Goal: Book appointment/travel/reservation

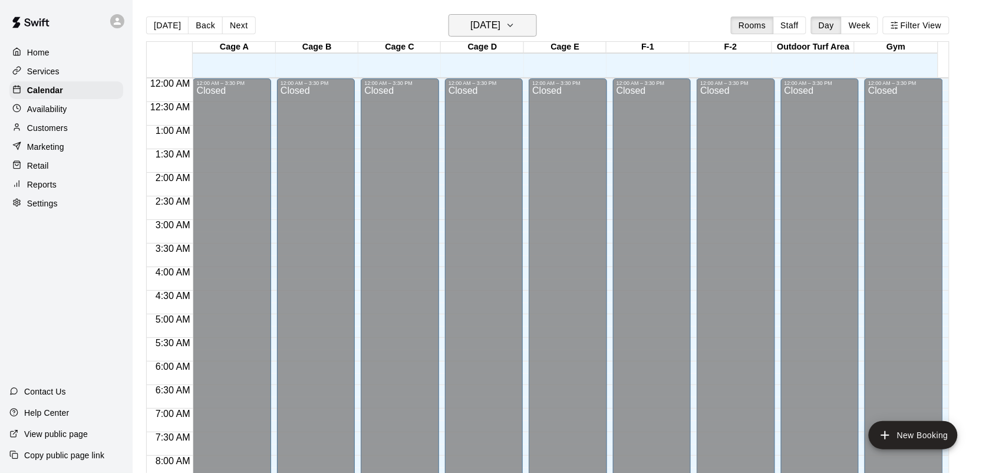
scroll to position [688, 0]
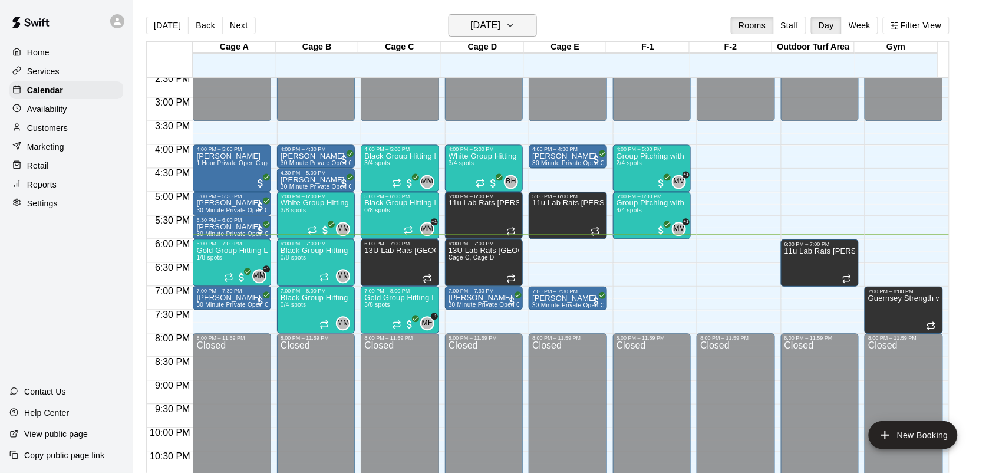
click at [483, 34] on button "[DATE]" at bounding box center [493, 25] width 88 height 22
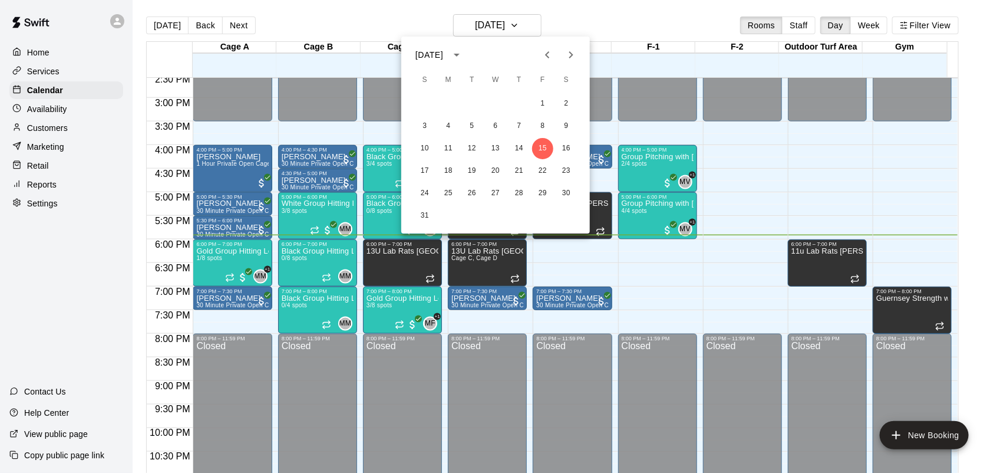
click at [602, 19] on div at bounding box center [500, 236] width 1000 height 473
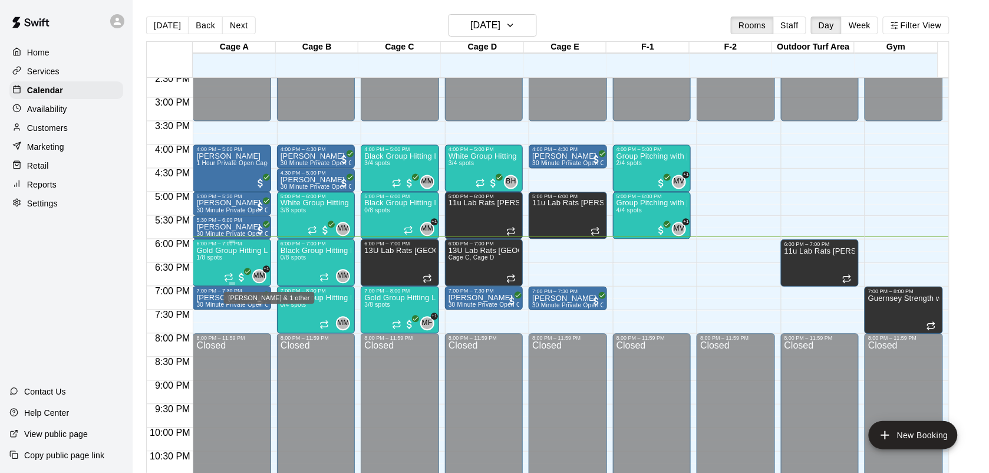
click at [256, 274] on span "MM" at bounding box center [259, 277] width 12 height 12
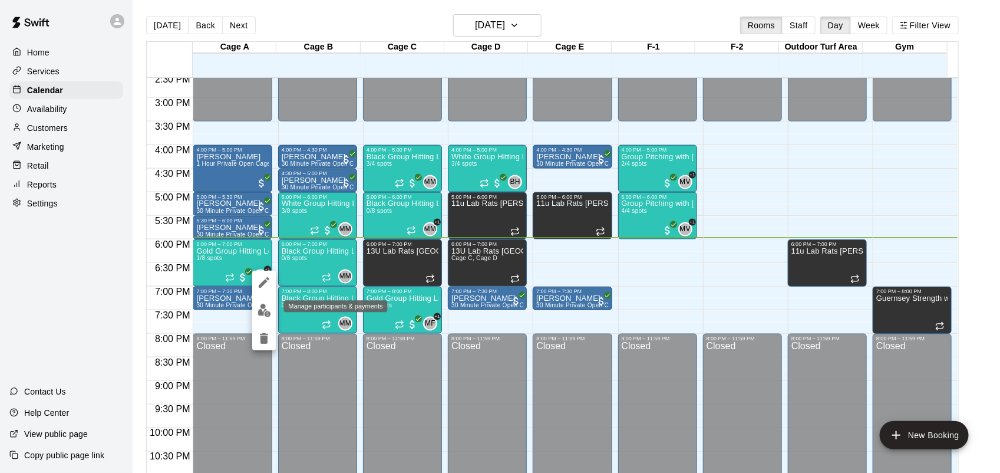
click at [263, 307] on img "edit" at bounding box center [265, 311] width 14 height 14
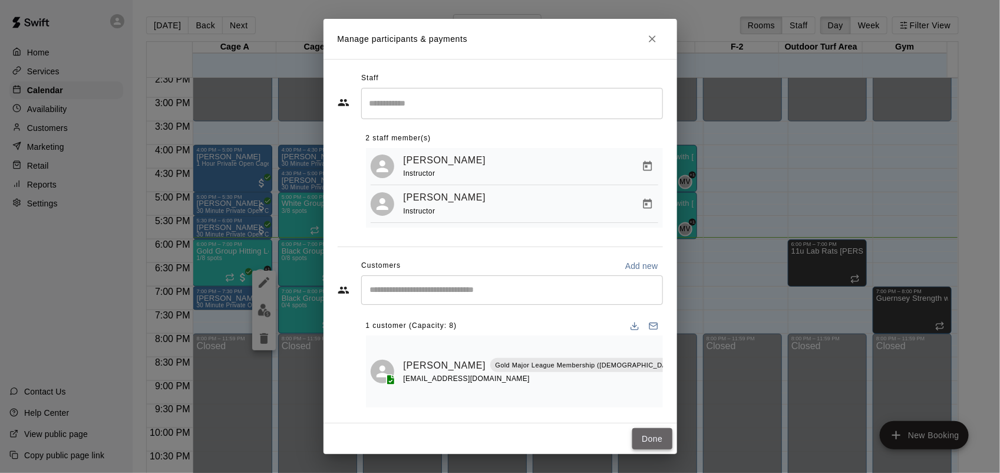
click at [644, 428] on button "Done" at bounding box center [651, 439] width 39 height 22
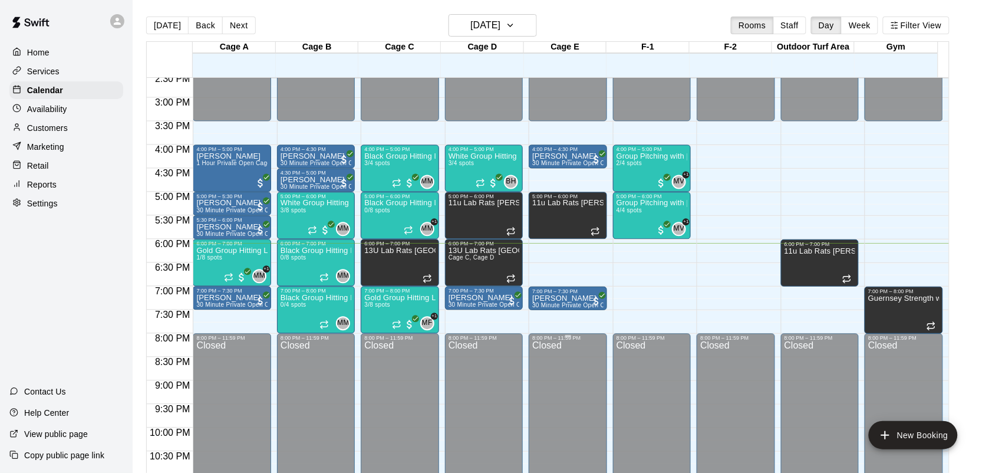
click at [601, 337] on div "8:00 PM – 11:59 PM" at bounding box center [567, 338] width 71 height 6
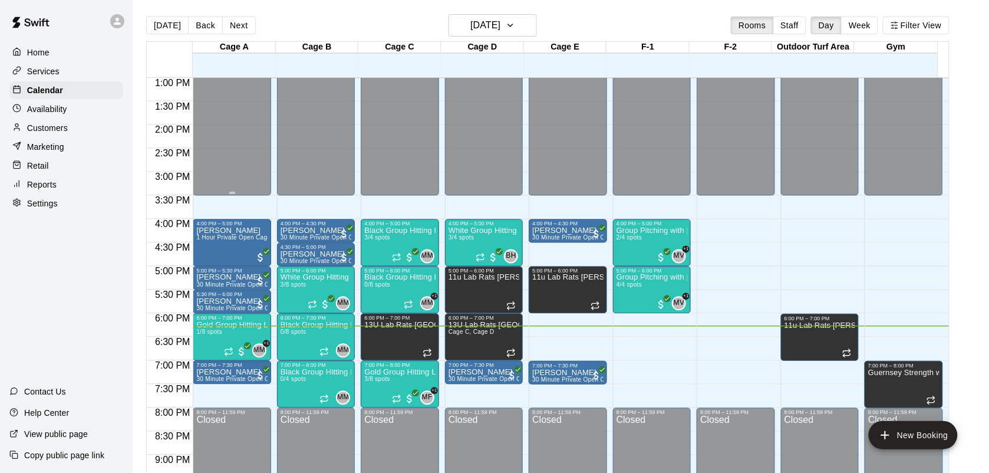
scroll to position [724, 0]
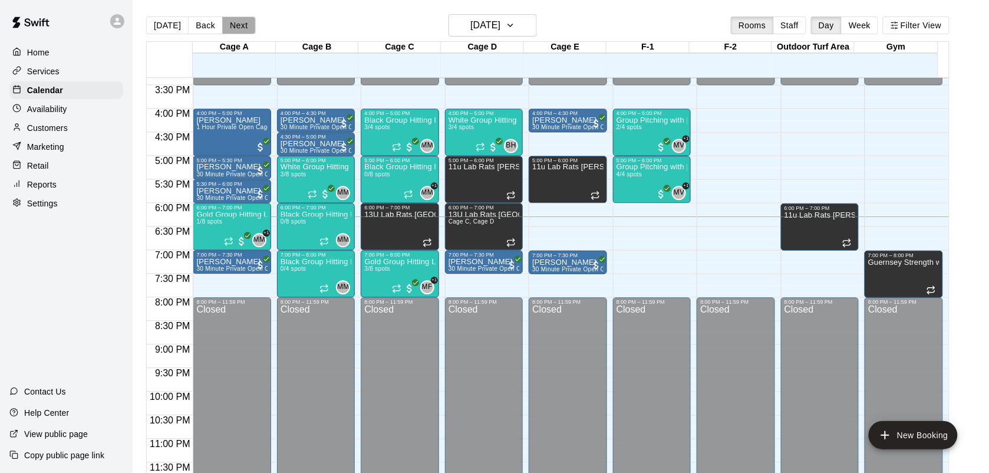
click at [245, 22] on button "Next" at bounding box center [238, 26] width 33 height 18
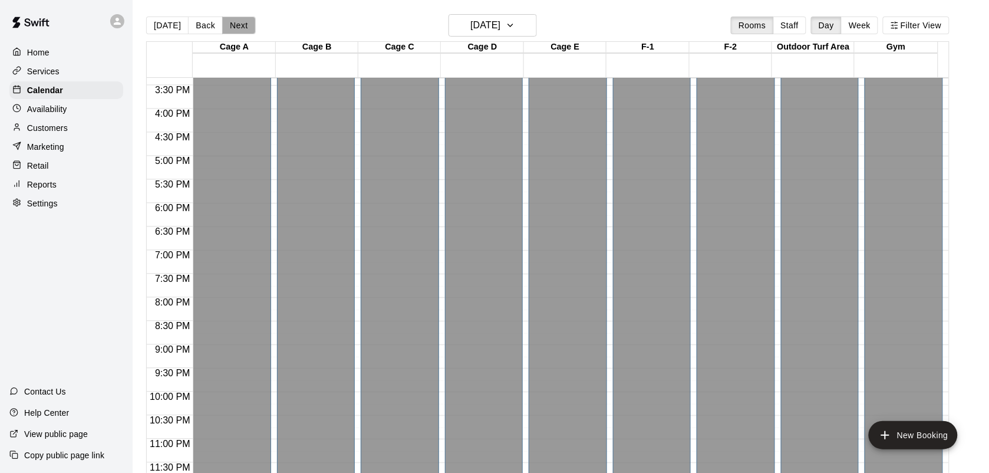
click at [230, 21] on button "Next" at bounding box center [238, 26] width 33 height 18
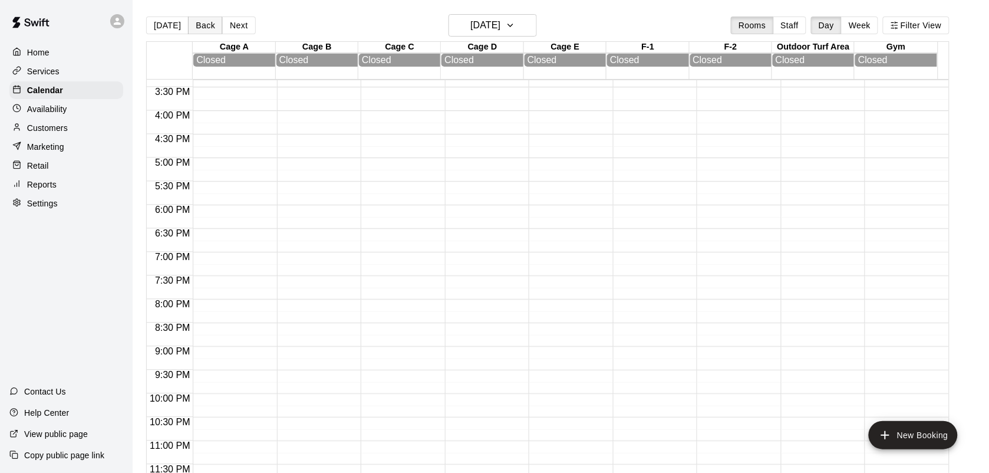
click at [202, 25] on button "Back" at bounding box center [205, 26] width 35 height 18
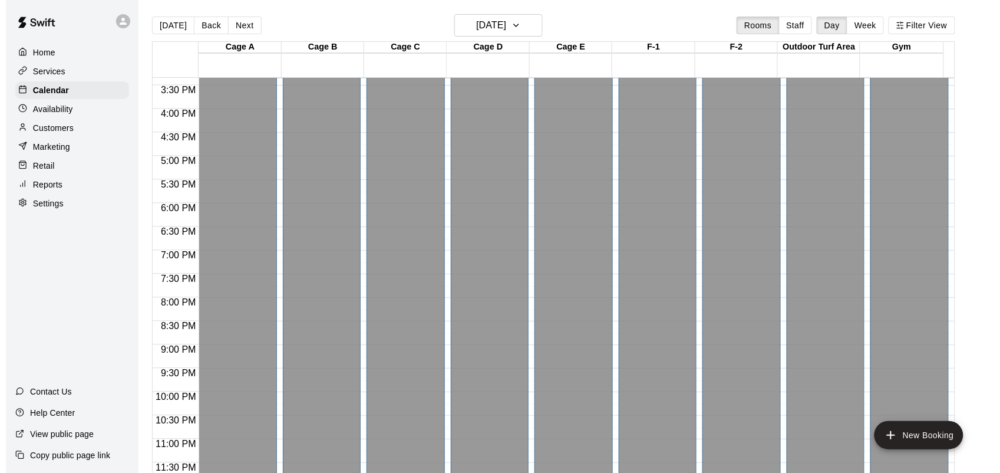
scroll to position [19, 0]
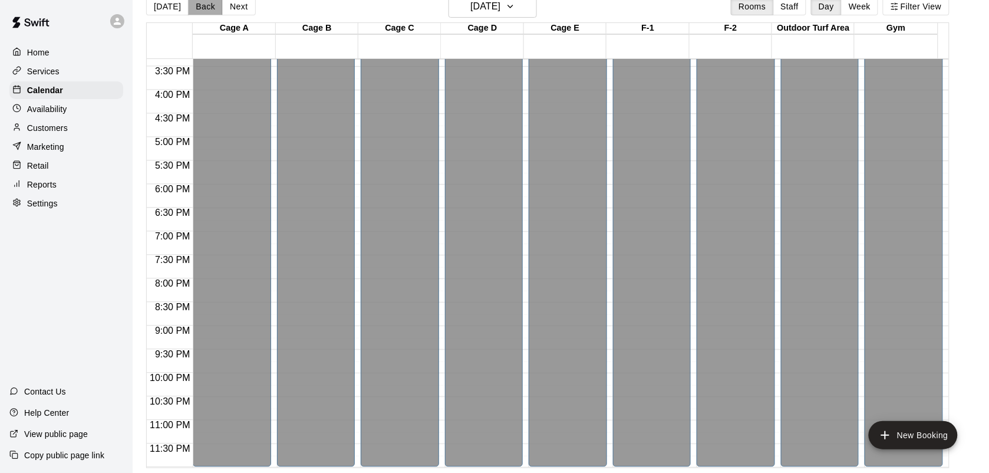
click at [199, 6] on button "Back" at bounding box center [205, 7] width 35 height 18
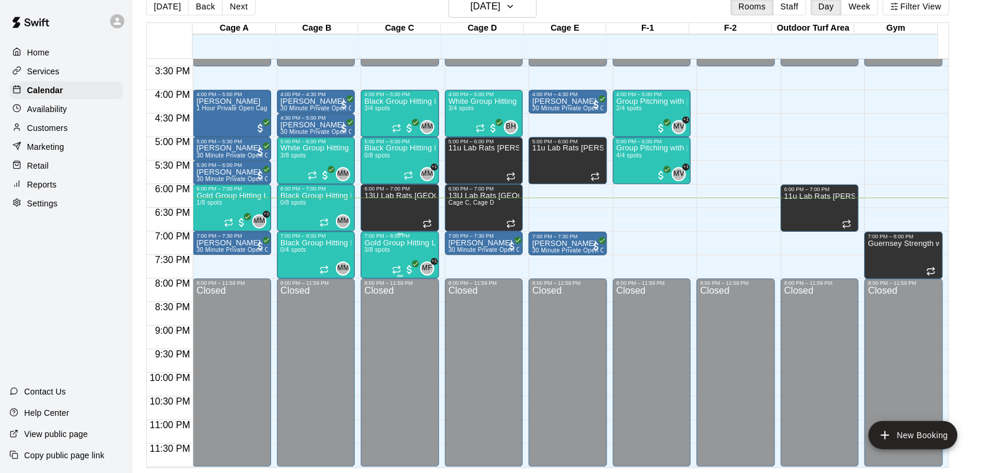
click at [398, 255] on div "Gold Group Hitting Lesson ([DEMOGRAPHIC_DATA] and up) 3/8 spots" at bounding box center [399, 475] width 71 height 473
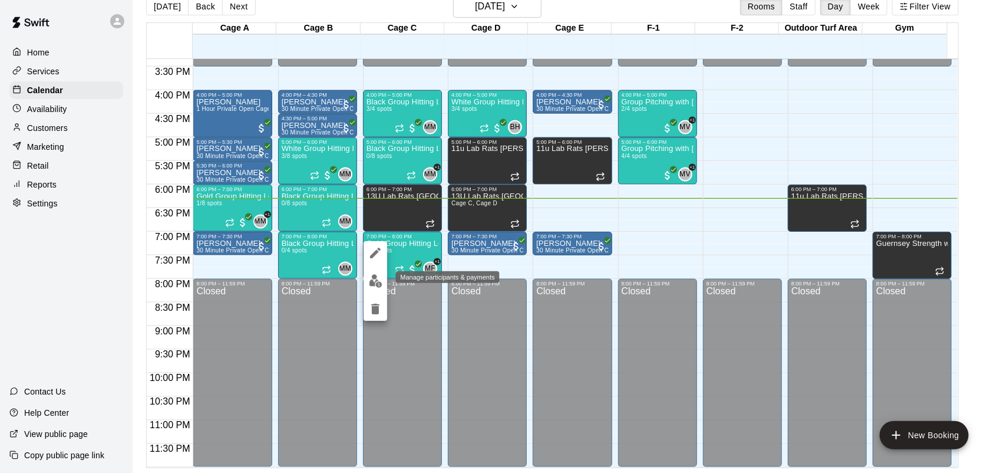
click at [378, 279] on img "edit" at bounding box center [376, 281] width 14 height 14
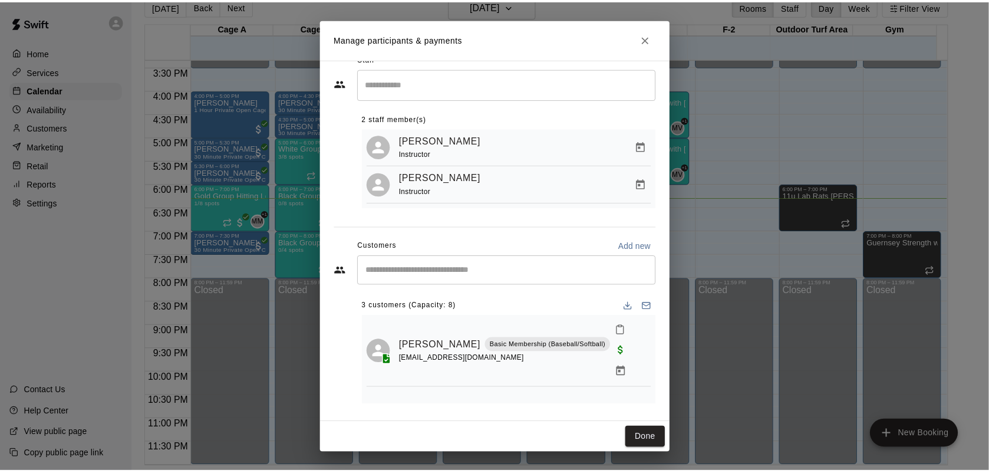
scroll to position [25, 0]
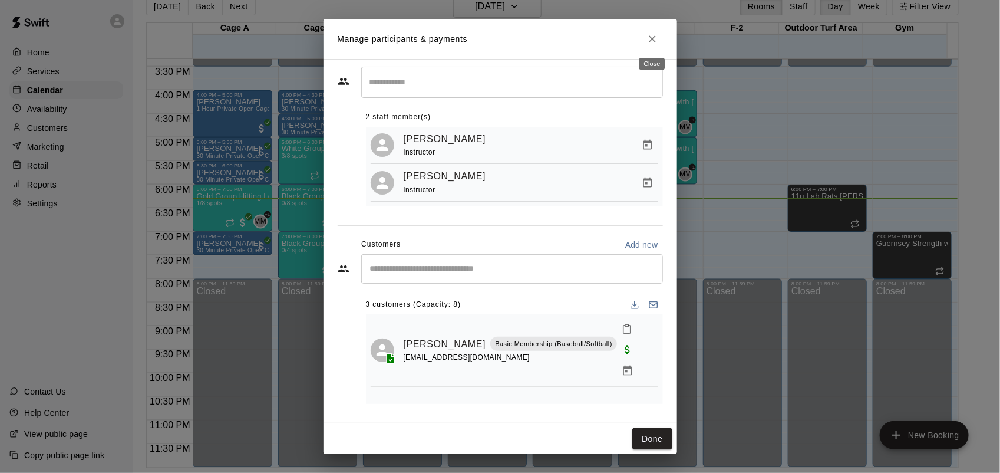
click at [654, 33] on icon "Close" at bounding box center [653, 39] width 12 height 12
